Goal: Navigation & Orientation: Find specific page/section

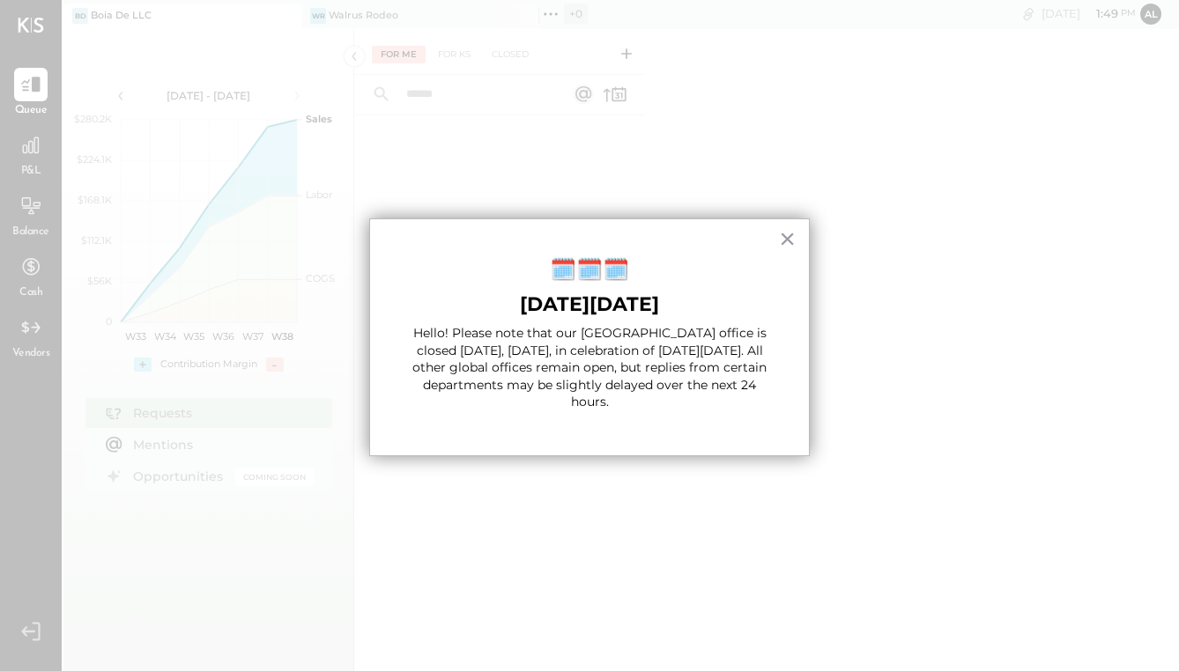
click at [770, 253] on div "× 🗓️🗓️🗓️ [DATE][DATE] Hello! Please note that our [GEOGRAPHIC_DATA] office is c…" at bounding box center [589, 338] width 441 height 238
click at [792, 249] on button "×" at bounding box center [787, 239] width 17 height 28
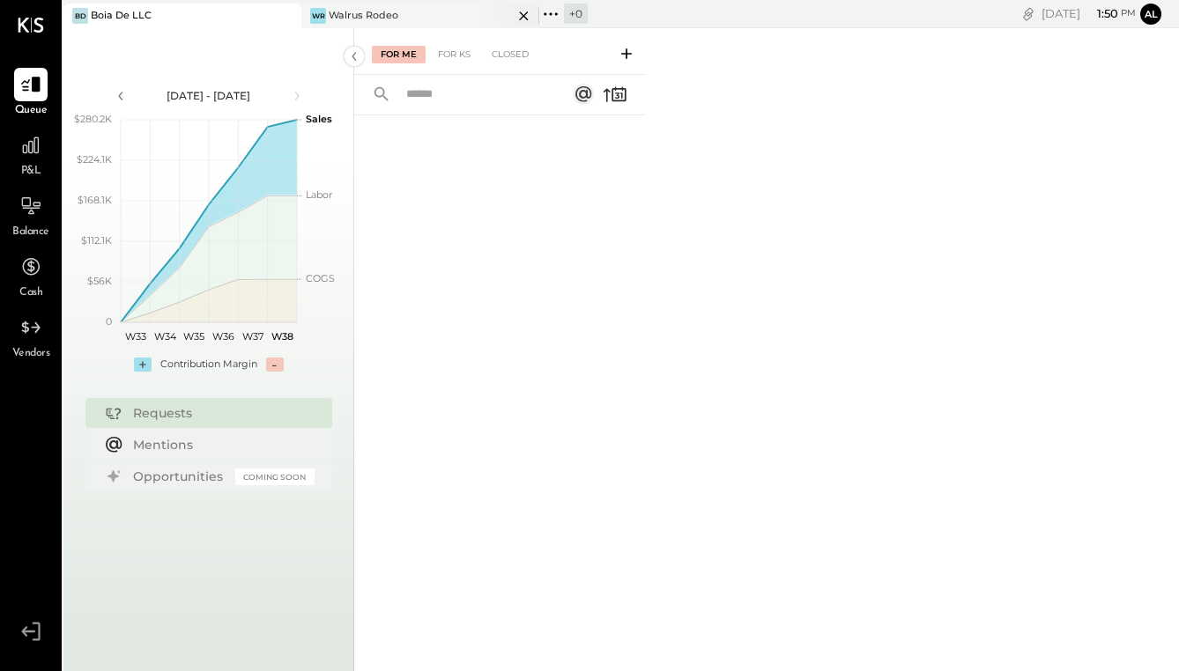
click at [400, 9] on div "WR Walrus Rodeo" at bounding box center [406, 16] width 211 height 16
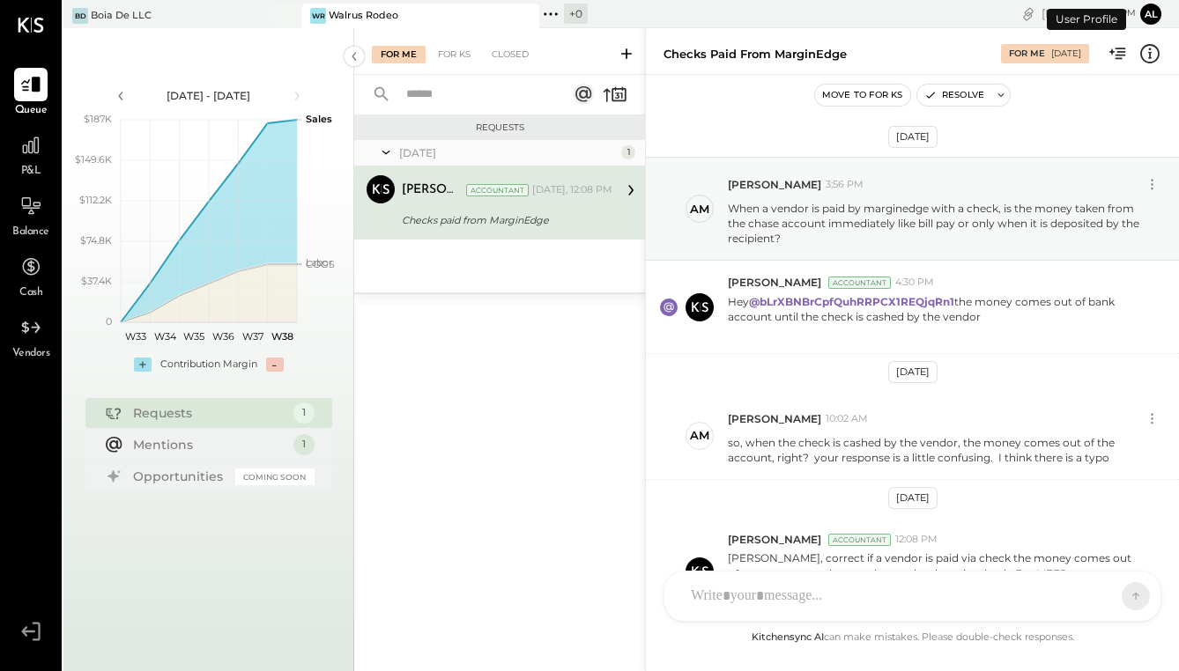
scroll to position [129, 0]
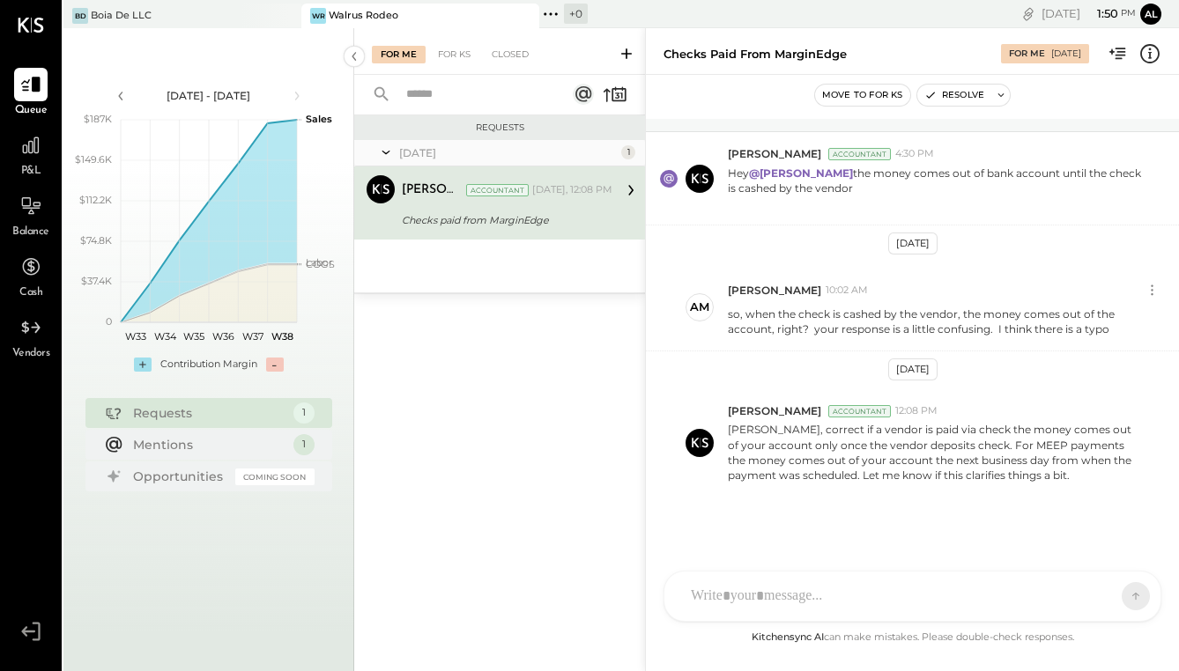
click at [790, 595] on div at bounding box center [896, 596] width 429 height 39
